Goal: Navigation & Orientation: Find specific page/section

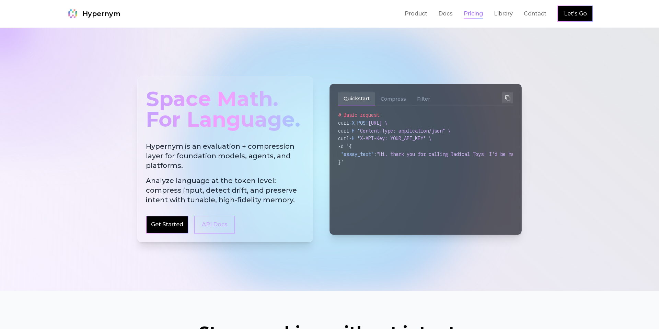
click at [472, 15] on link "Pricing" at bounding box center [473, 14] width 19 height 8
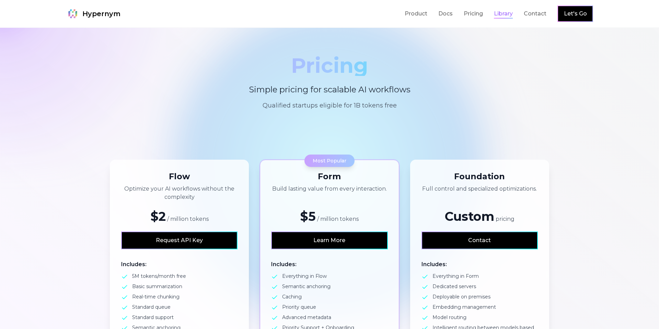
click at [501, 12] on link "Library" at bounding box center [503, 14] width 19 height 8
